Goal: Information Seeking & Learning: Learn about a topic

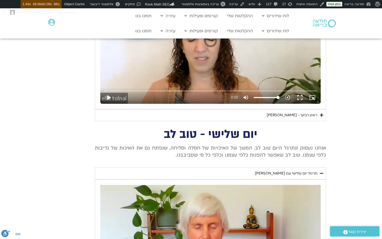
scroll to position [294, 0]
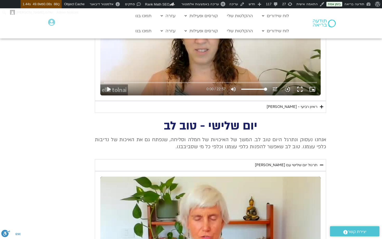
click at [303, 108] on div "ראיון רביעי - אסף סטי אל-בר ודניאלה ספקטור" at bounding box center [291, 107] width 51 height 6
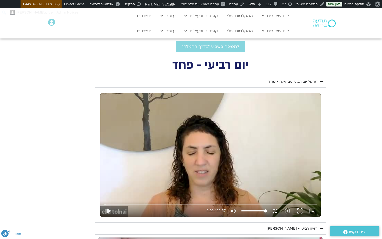
scroll to position [174, 0]
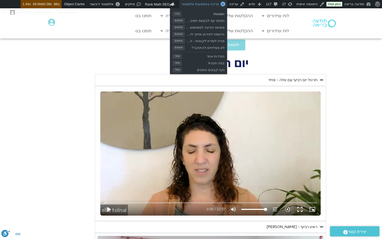
click at [208, 4] on span "עריכה באמצעות אלמנטור" at bounding box center [200, 4] width 38 height 4
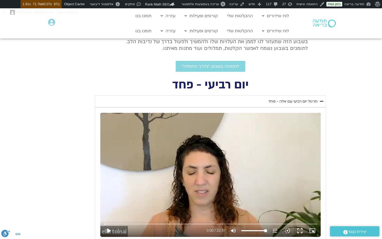
scroll to position [152, 0]
